Goal: Navigation & Orientation: Find specific page/section

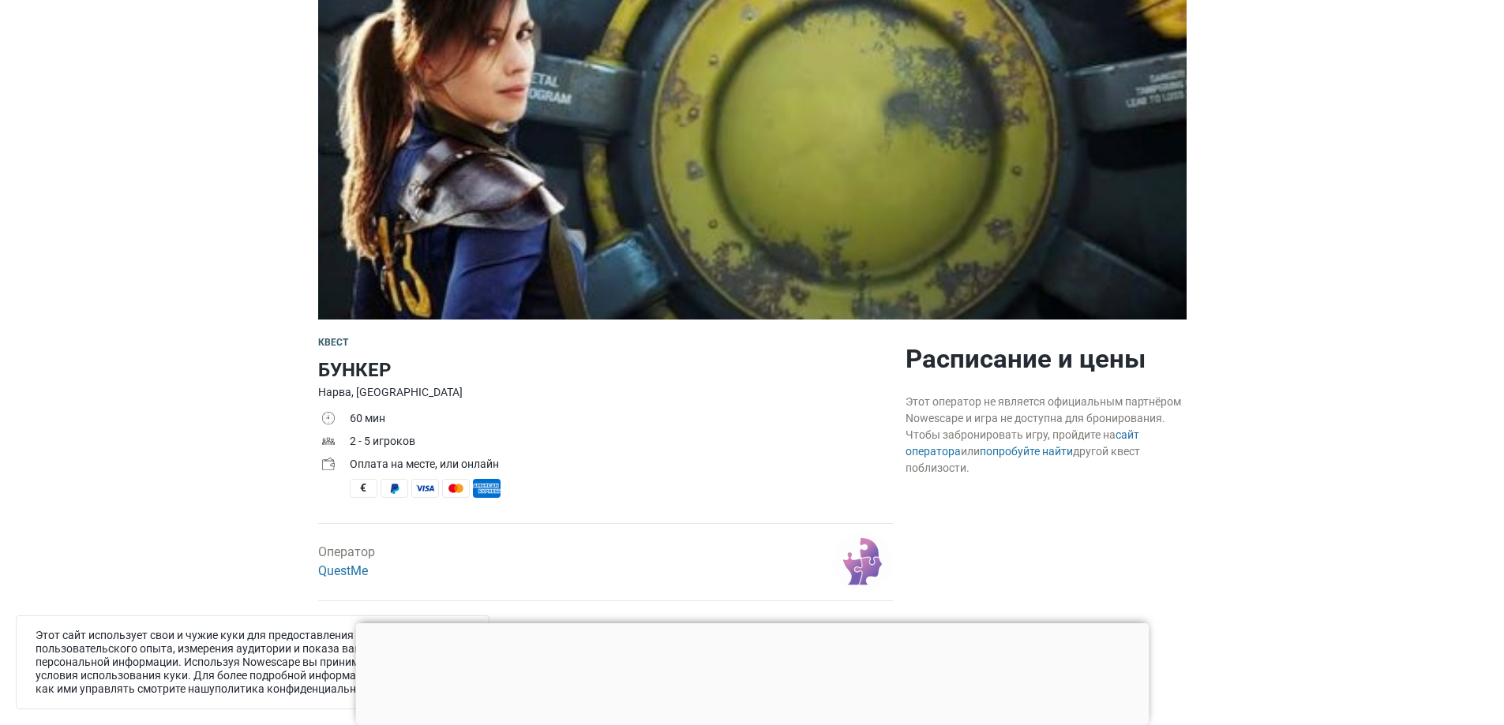
scroll to position [158, 0]
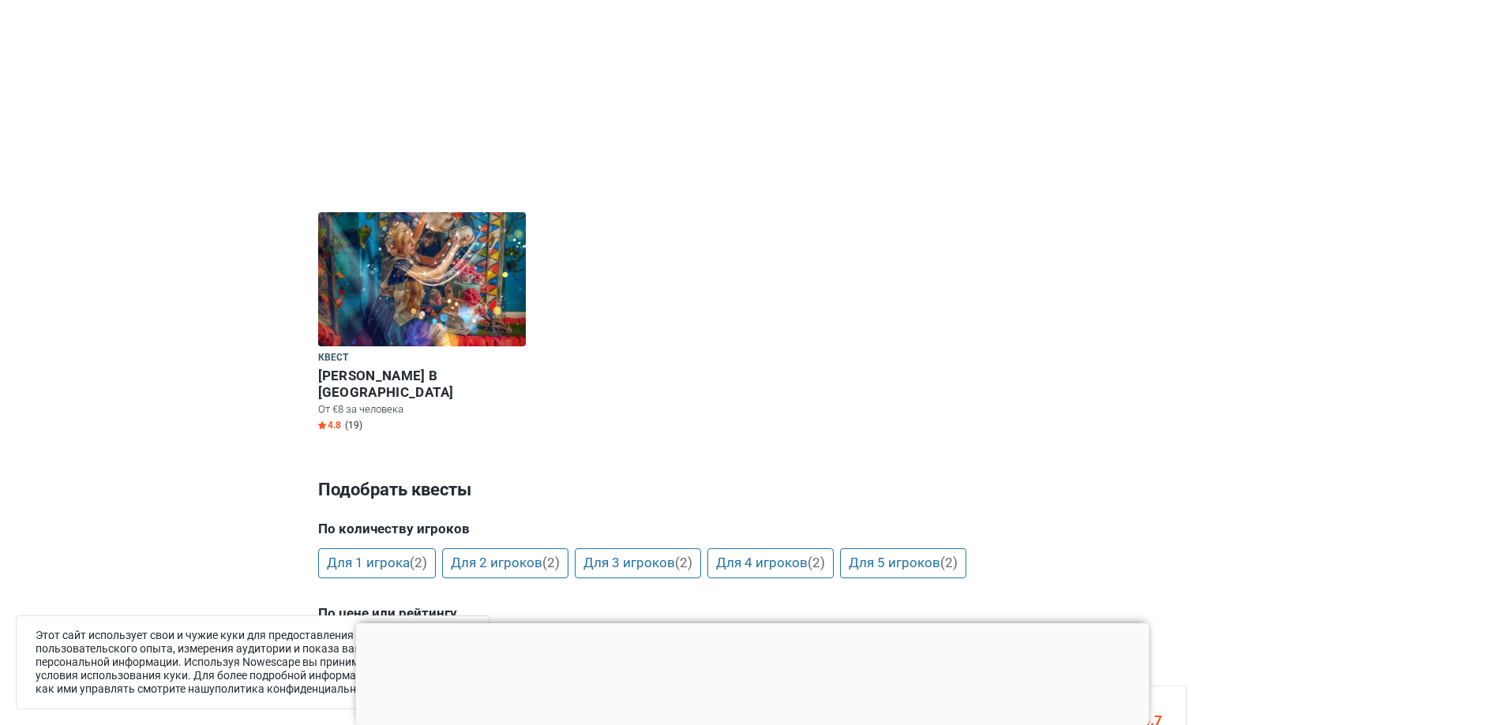
scroll to position [553, 0]
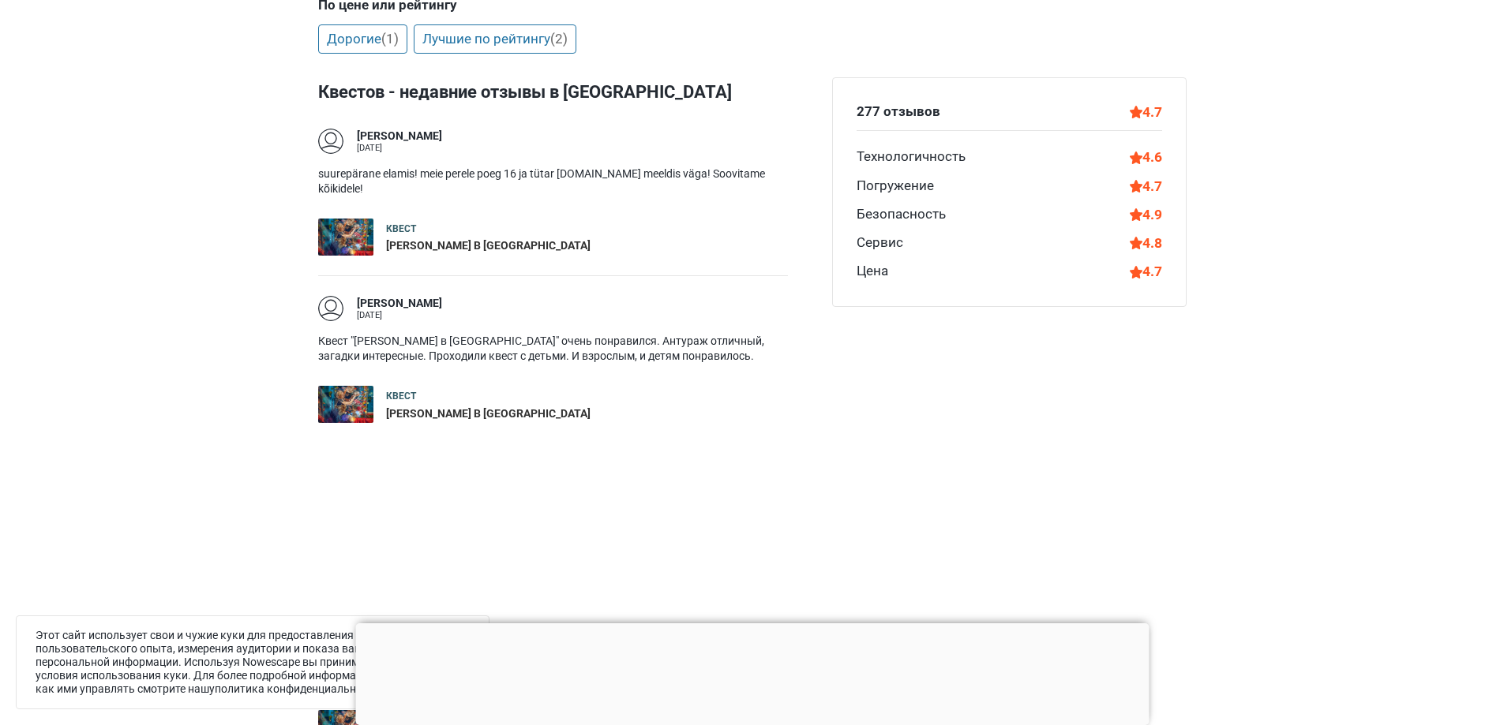
drag, startPoint x: 741, startPoint y: 334, endPoint x: 720, endPoint y: 345, distance: 24.0
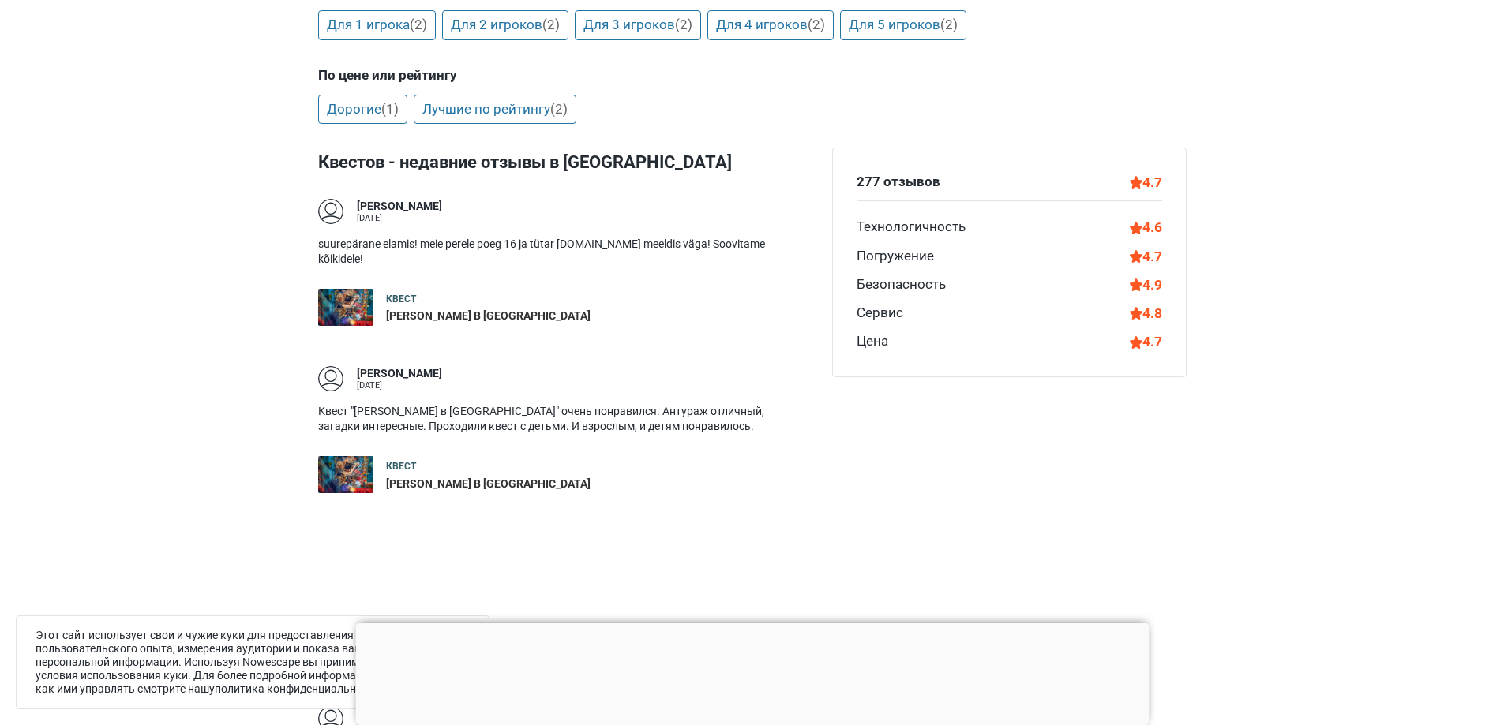
scroll to position [710, 0]
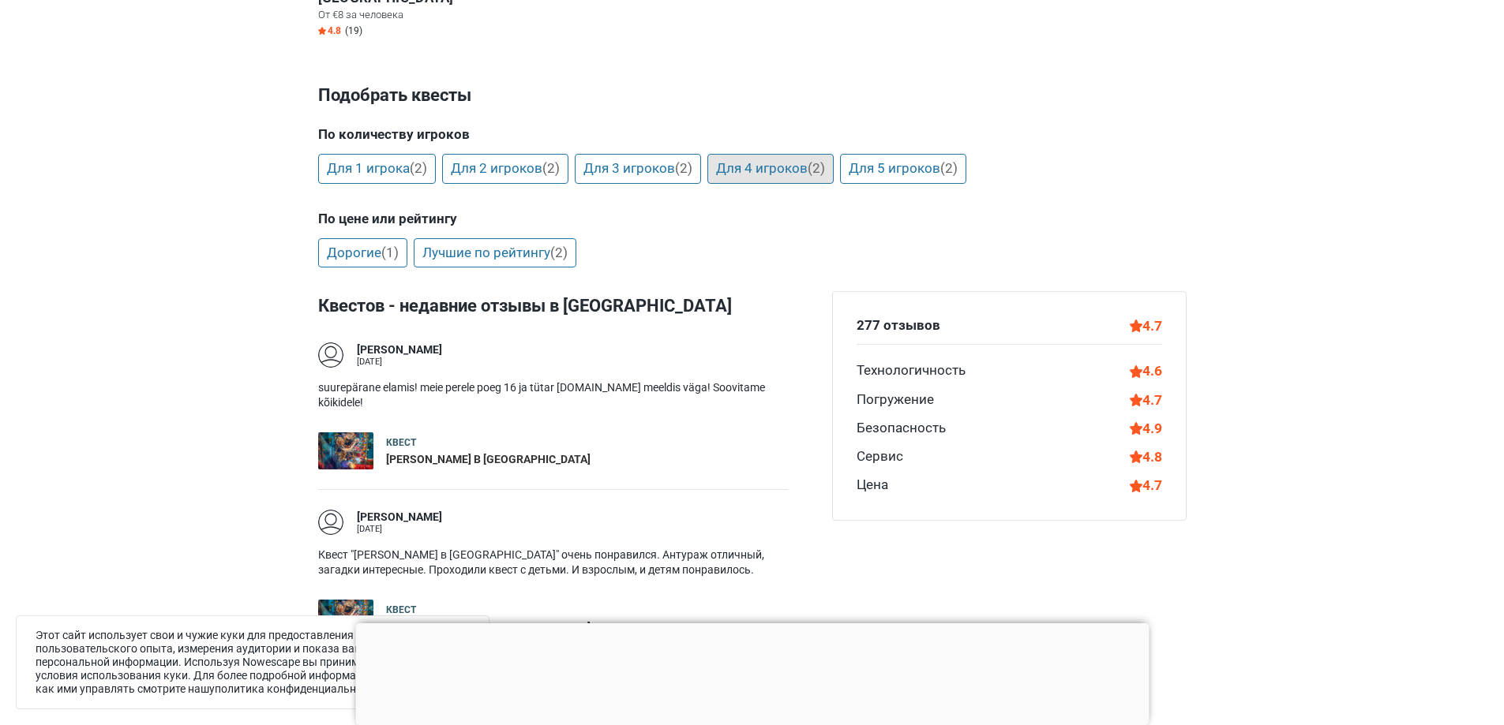
click at [751, 154] on link "Для 4 игроков (2)" at bounding box center [770, 169] width 126 height 30
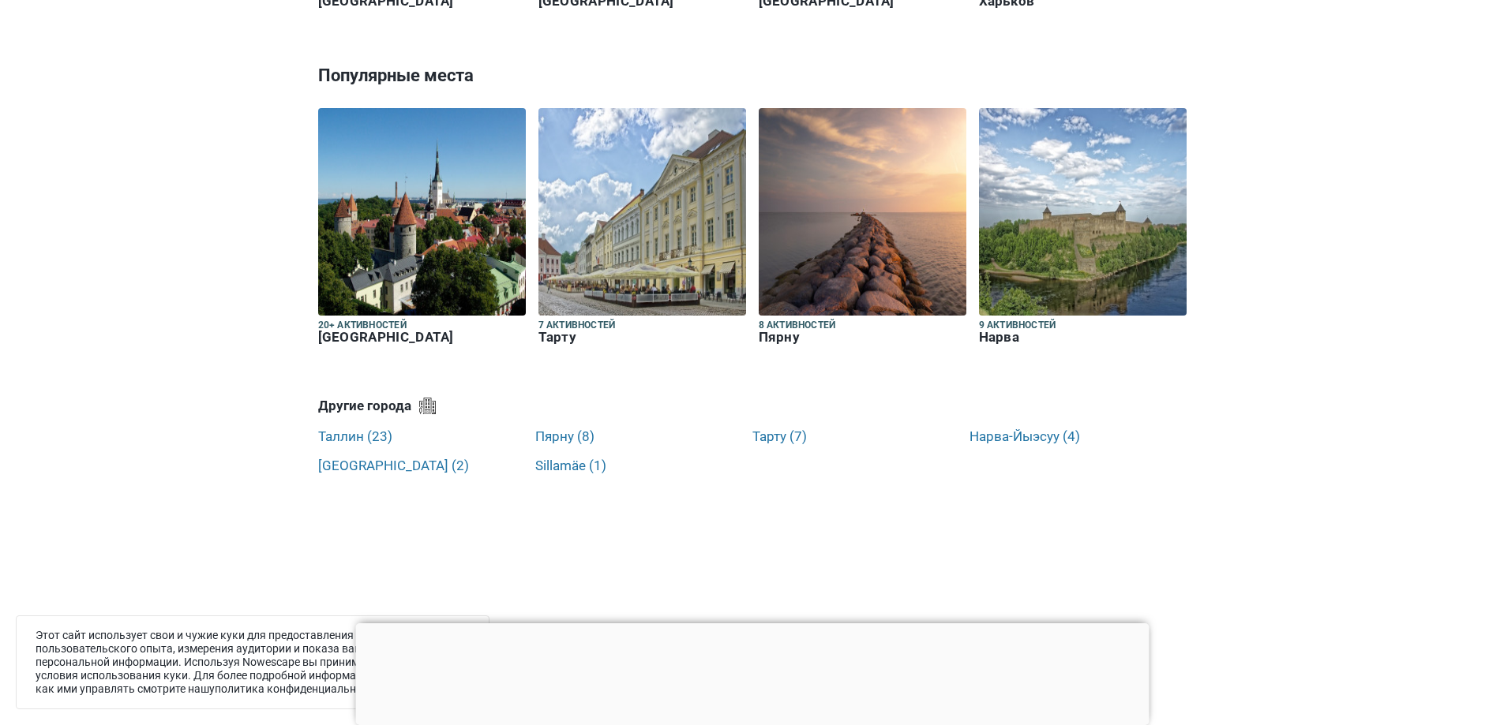
scroll to position [3866, 0]
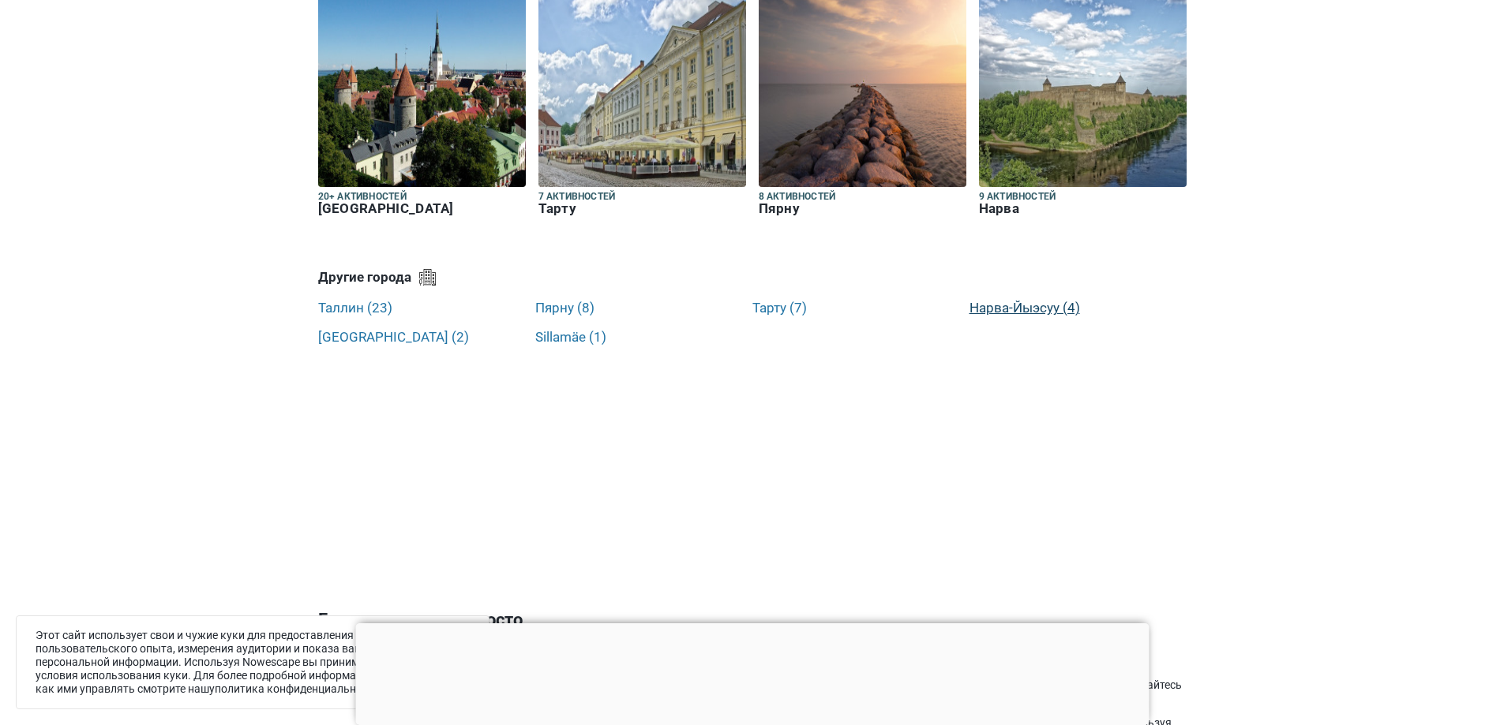
click at [1025, 300] on link "Нарва-Йыэсуу (4)" at bounding box center [1024, 308] width 111 height 16
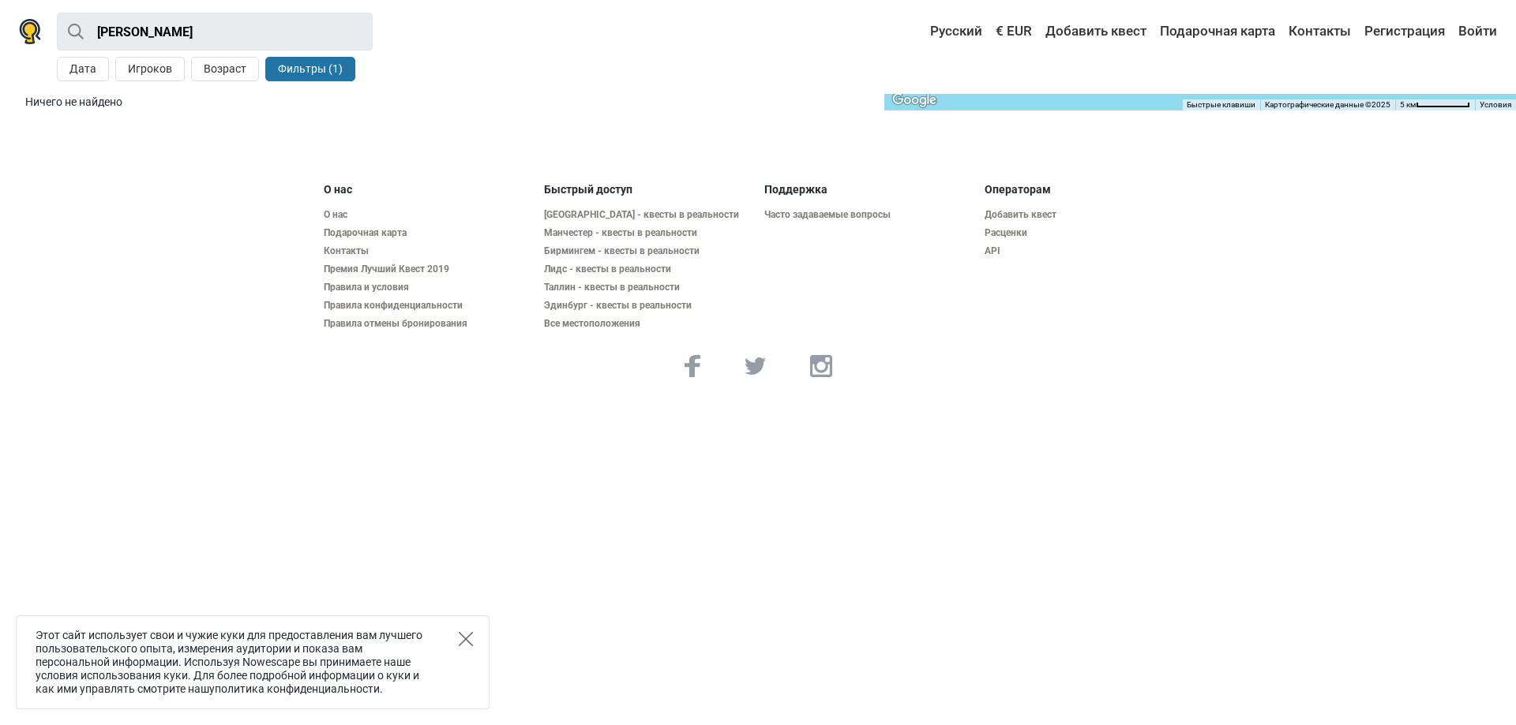
click at [466, 642] on icon "Close" at bounding box center [466, 639] width 14 height 14
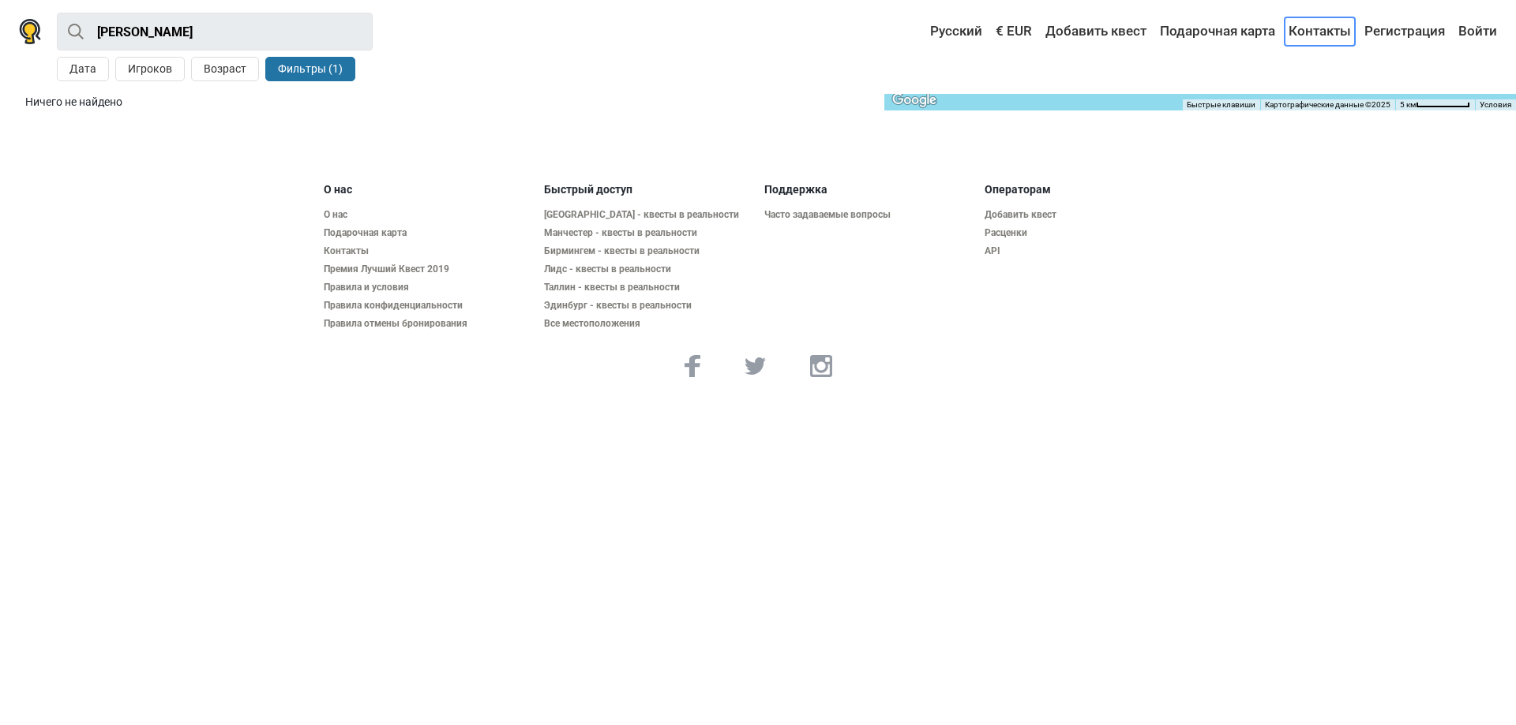
click at [1314, 35] on link "Контакты" at bounding box center [1319, 31] width 70 height 28
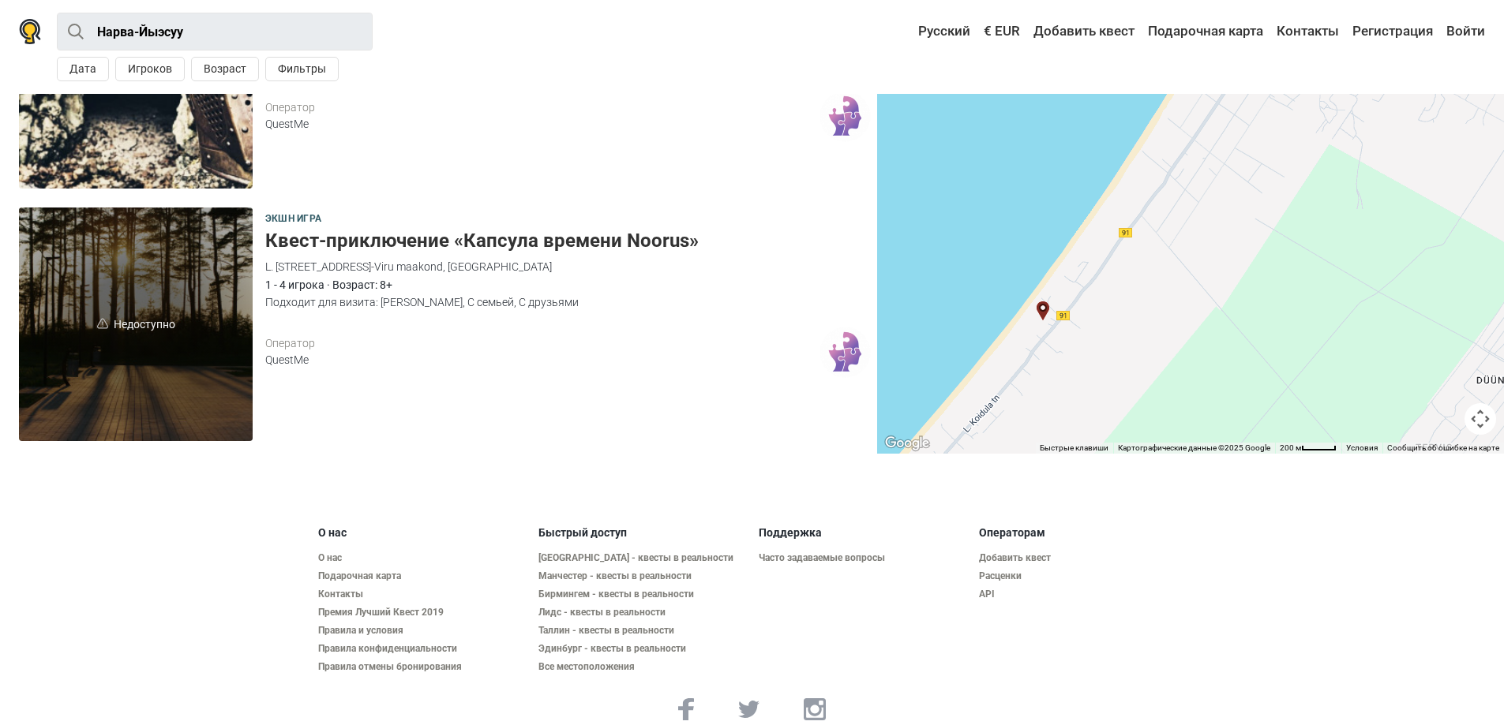
scroll to position [699, 0]
